Goal: Use online tool/utility: Utilize a website feature to perform a specific function

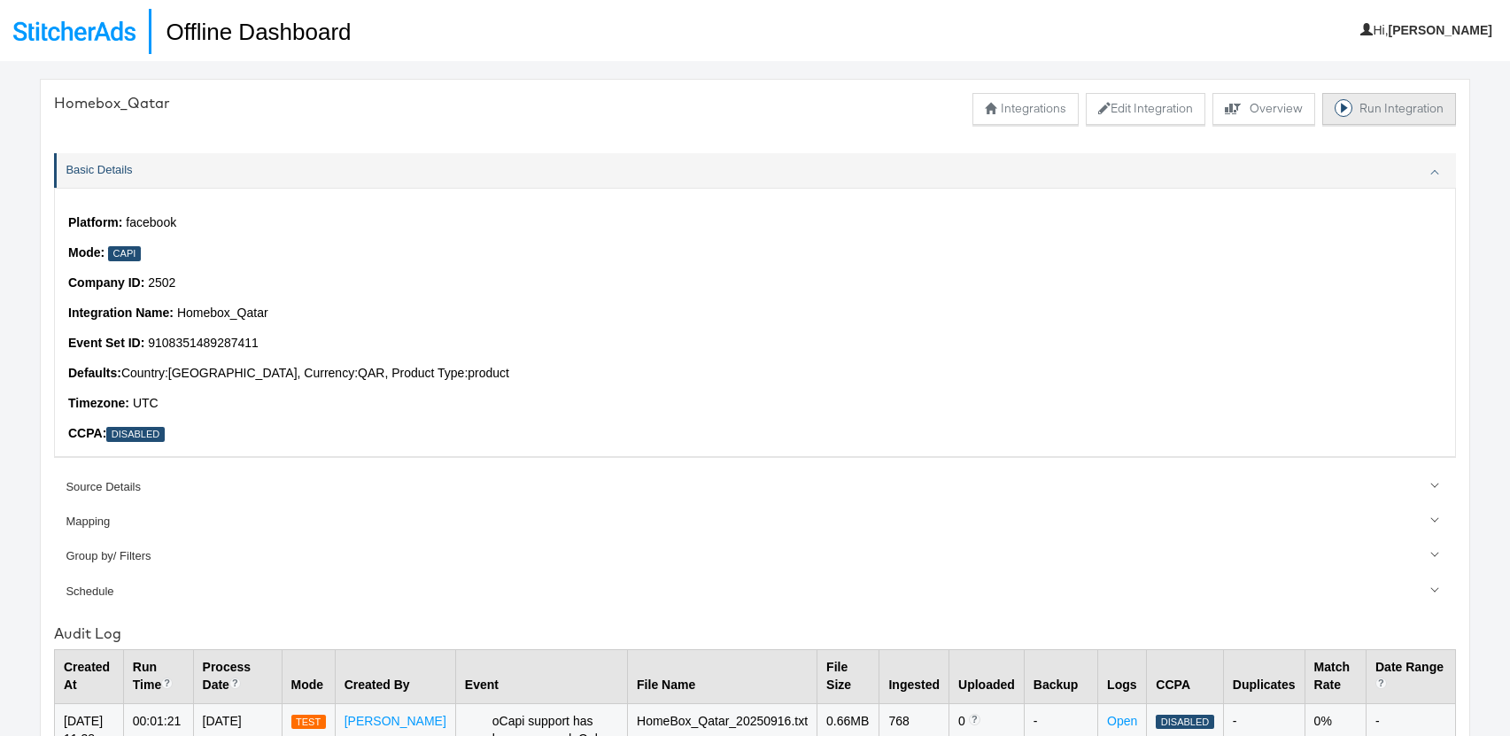
click at [1380, 117] on button "Run Integration" at bounding box center [1389, 109] width 134 height 32
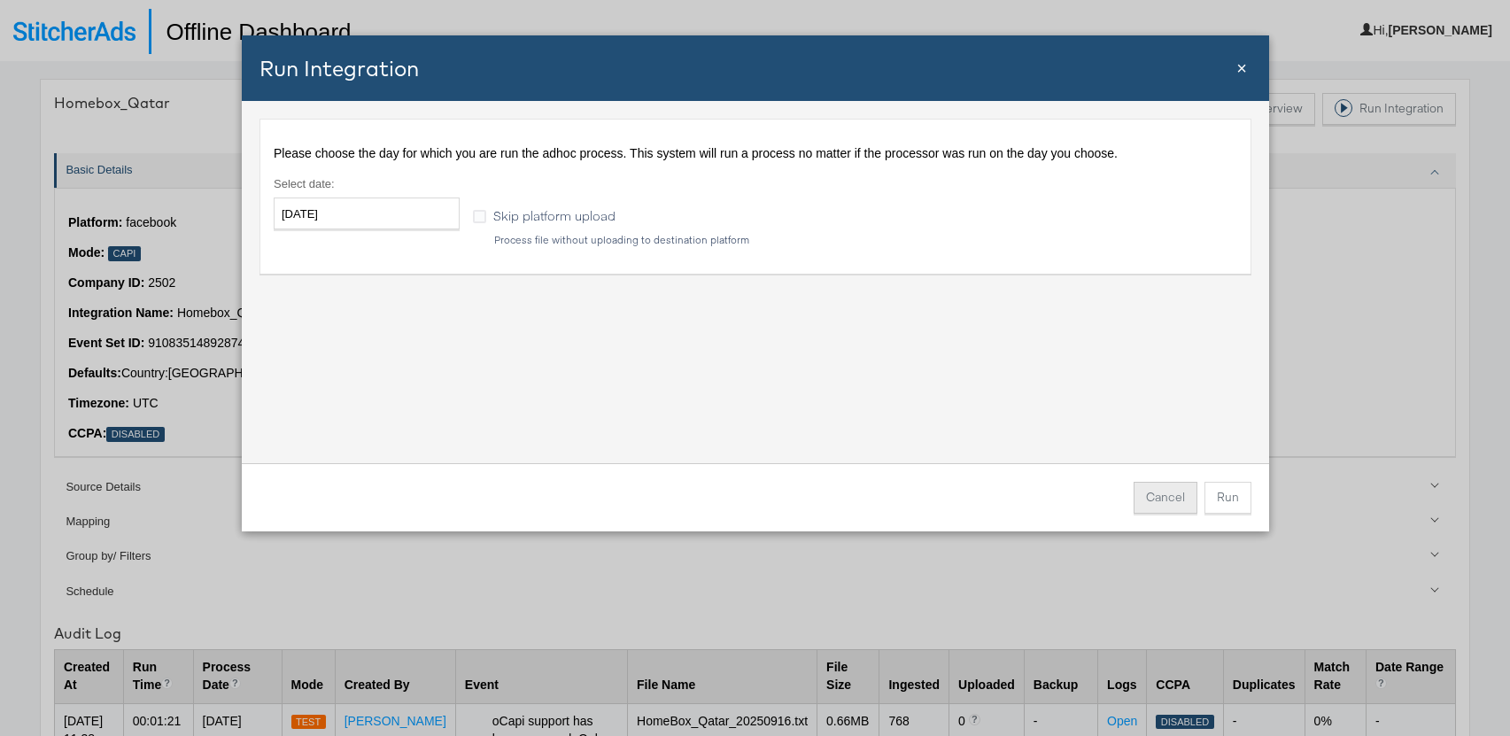
click at [1171, 491] on button "Cancel" at bounding box center [1166, 498] width 64 height 32
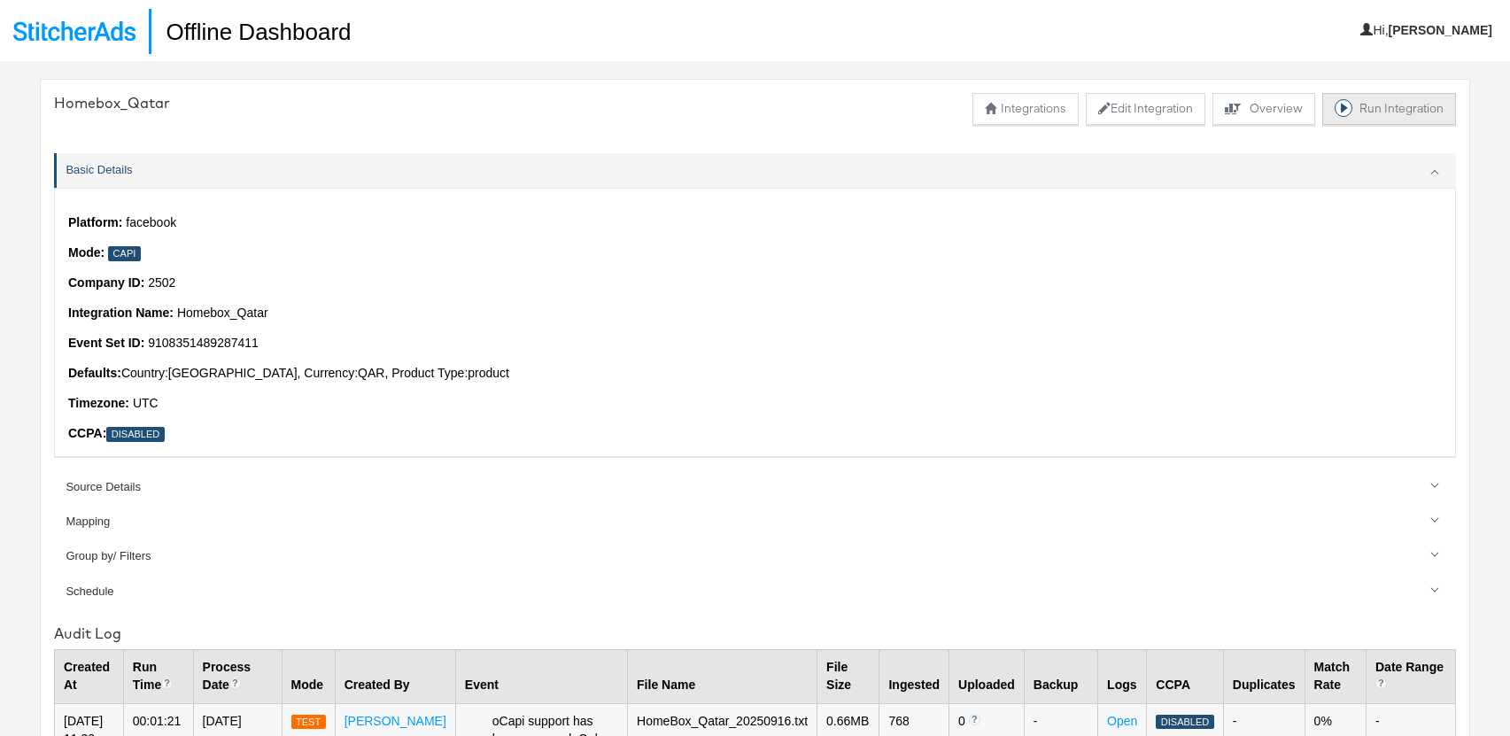
click at [1387, 110] on button "Run Integration" at bounding box center [1389, 109] width 134 height 32
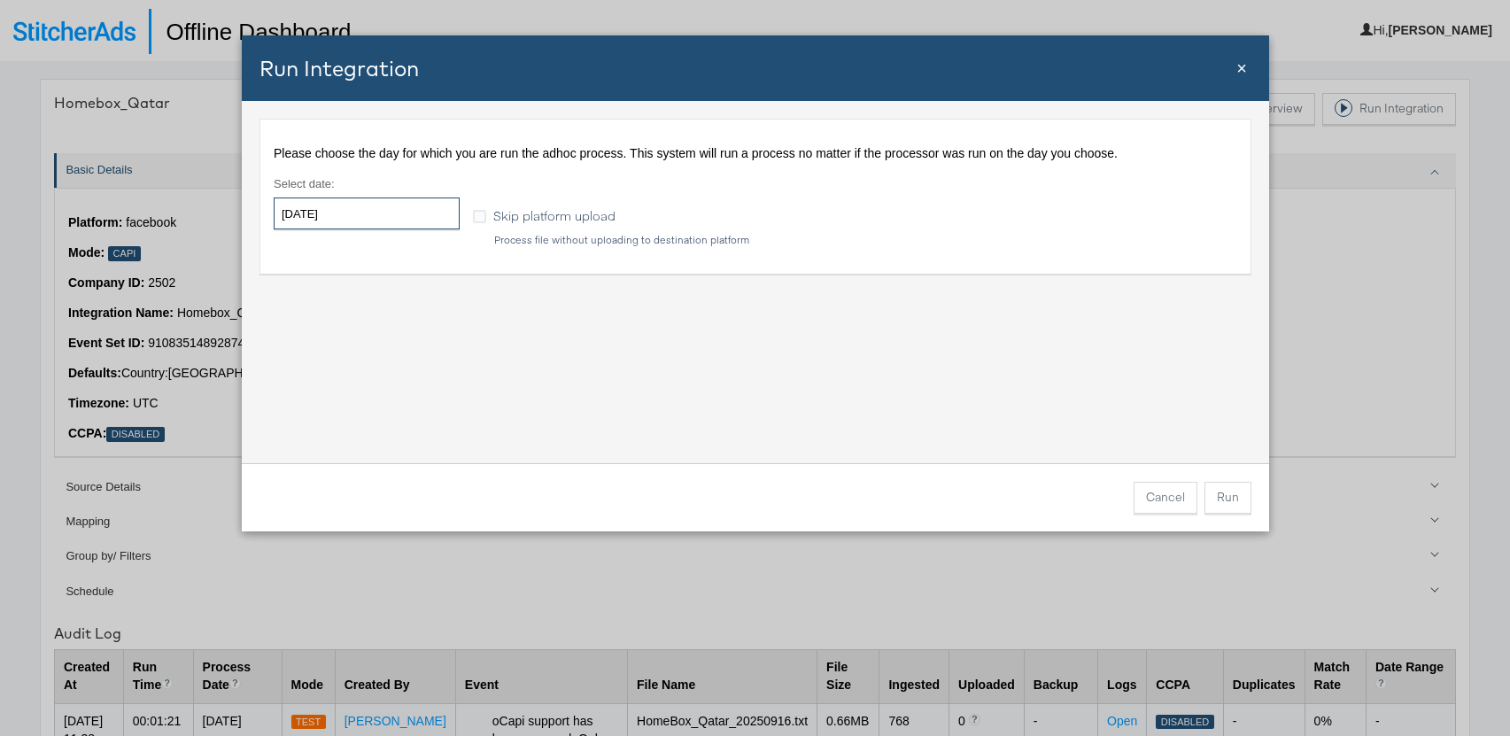
click at [384, 214] on input "[DATE]" at bounding box center [367, 213] width 186 height 32
click at [358, 353] on td "16" at bounding box center [353, 352] width 30 height 25
type input "[DATE]"
click at [354, 354] on td "16" at bounding box center [353, 352] width 30 height 25
click at [684, 348] on div "Please choose the day for which you are run the adhoc process. This system will…" at bounding box center [755, 282] width 1027 height 362
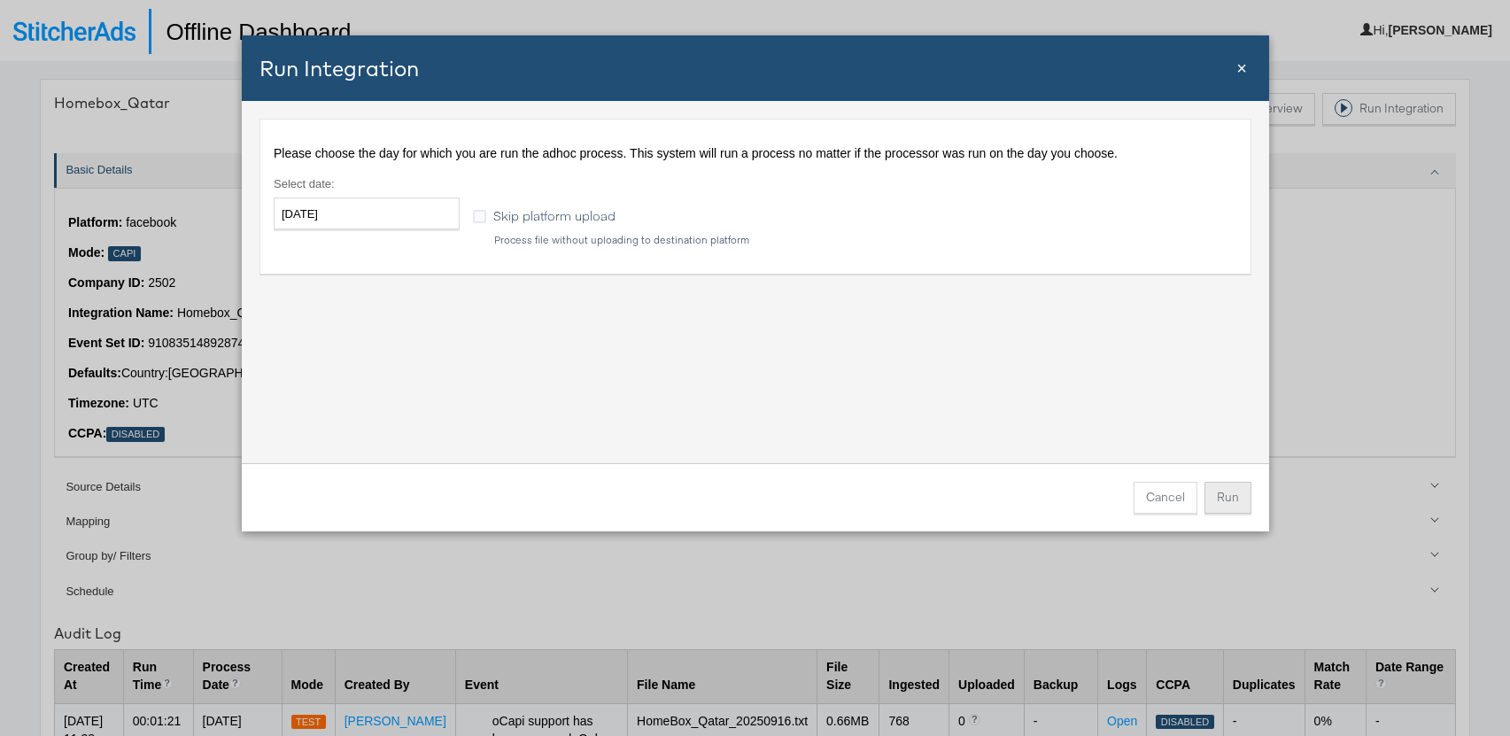
click at [1238, 501] on button "Run" at bounding box center [1227, 498] width 47 height 32
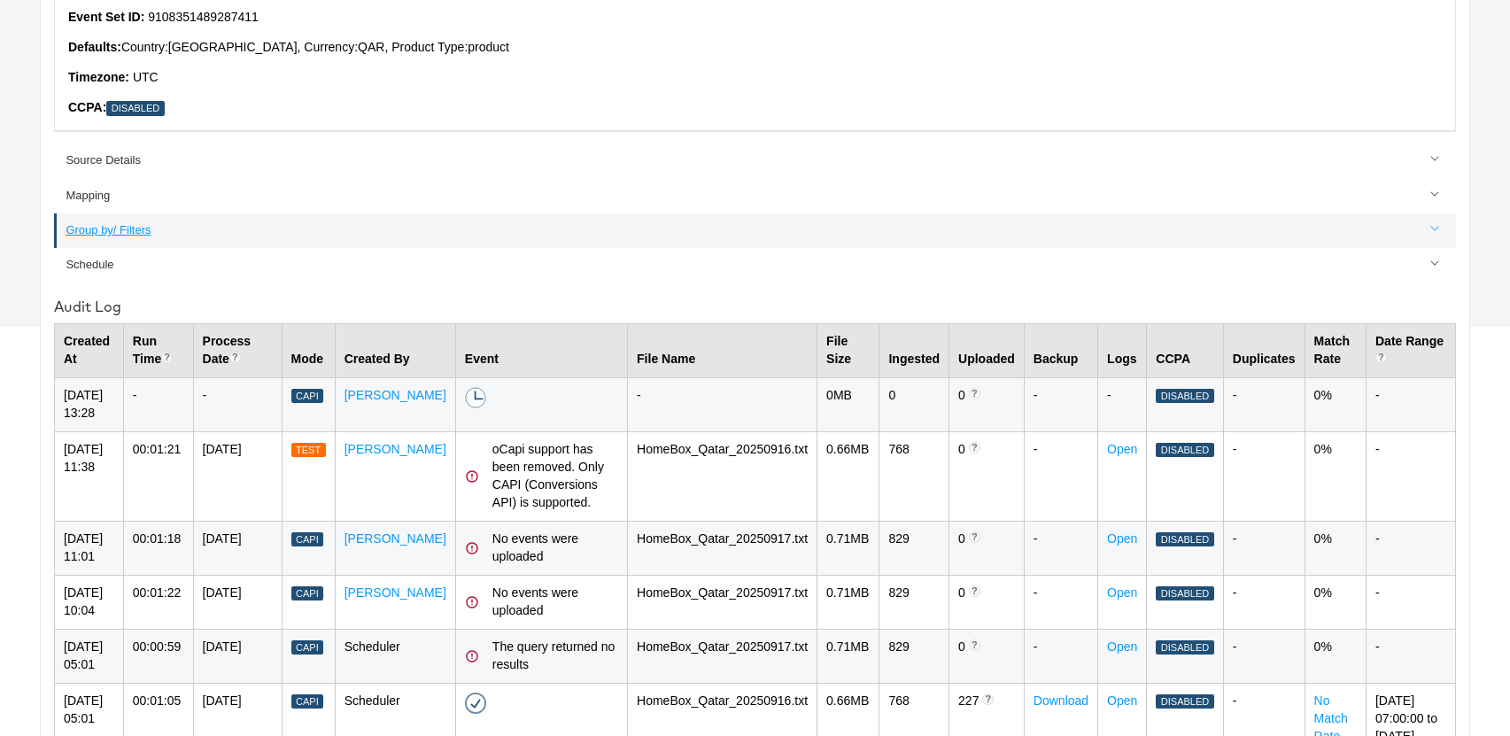
scroll to position [483, 0]
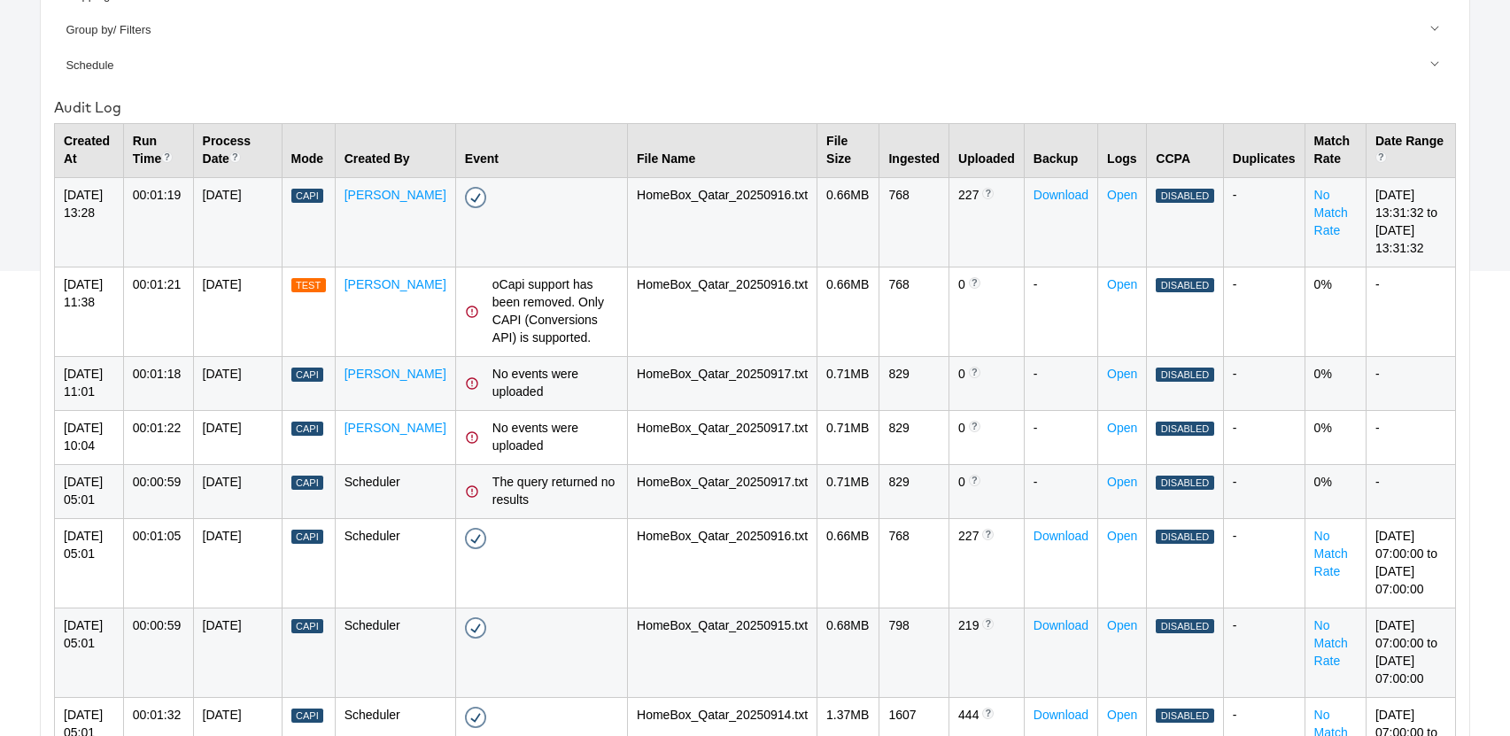
scroll to position [524, 0]
